Goal: Information Seeking & Learning: Check status

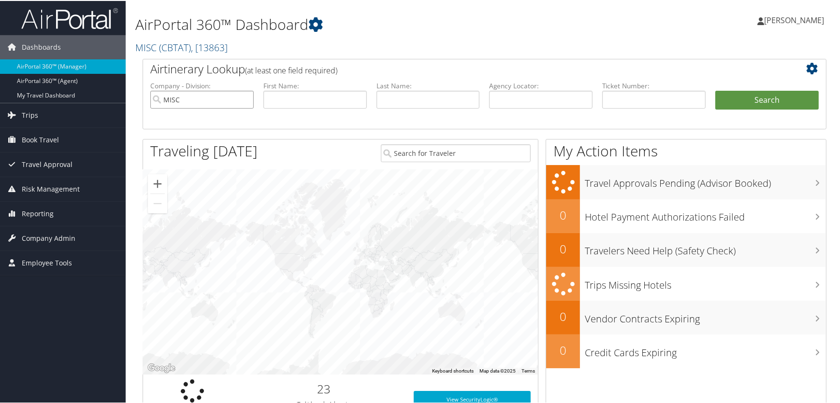
click at [245, 99] on input "MISC" at bounding box center [201, 99] width 103 height 18
click at [300, 94] on input "text" at bounding box center [314, 99] width 103 height 18
type input "j"
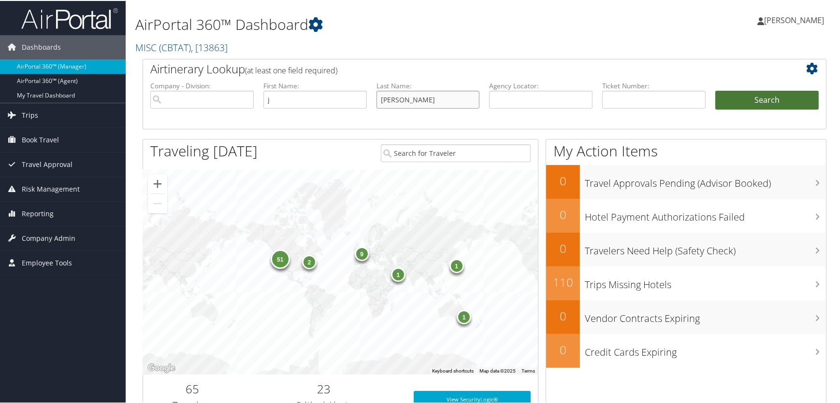
type input "[PERSON_NAME]"
click at [778, 96] on button "Search" at bounding box center [766, 99] width 103 height 19
